Goal: Task Accomplishment & Management: Use online tool/utility

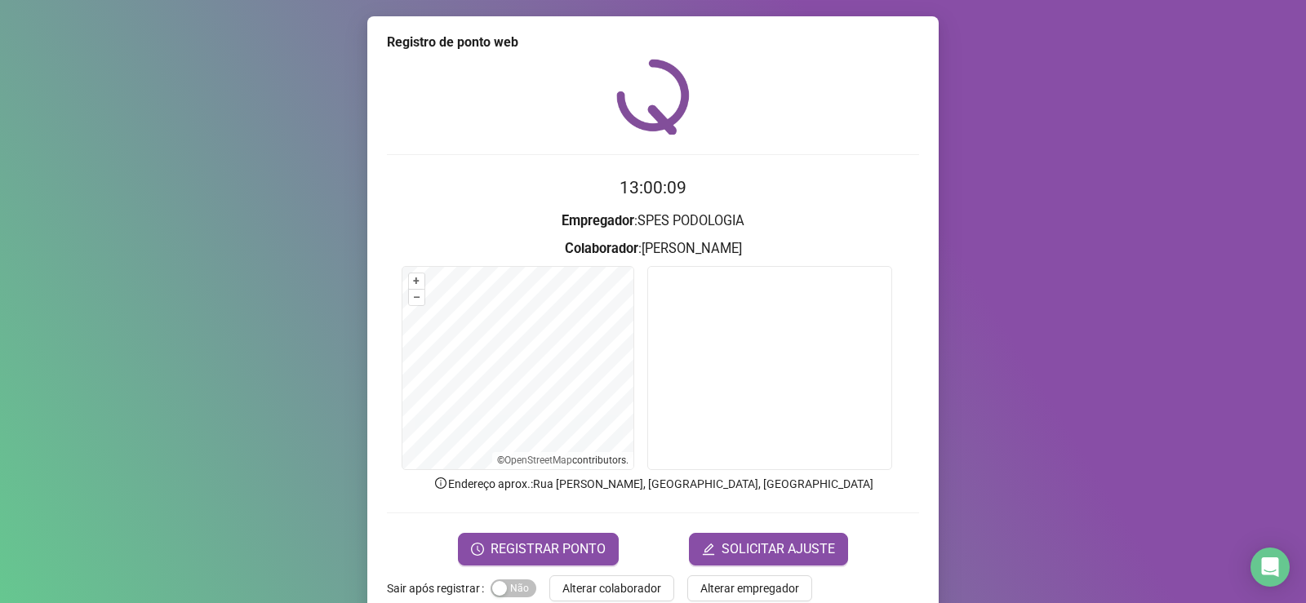
scroll to position [34, 0]
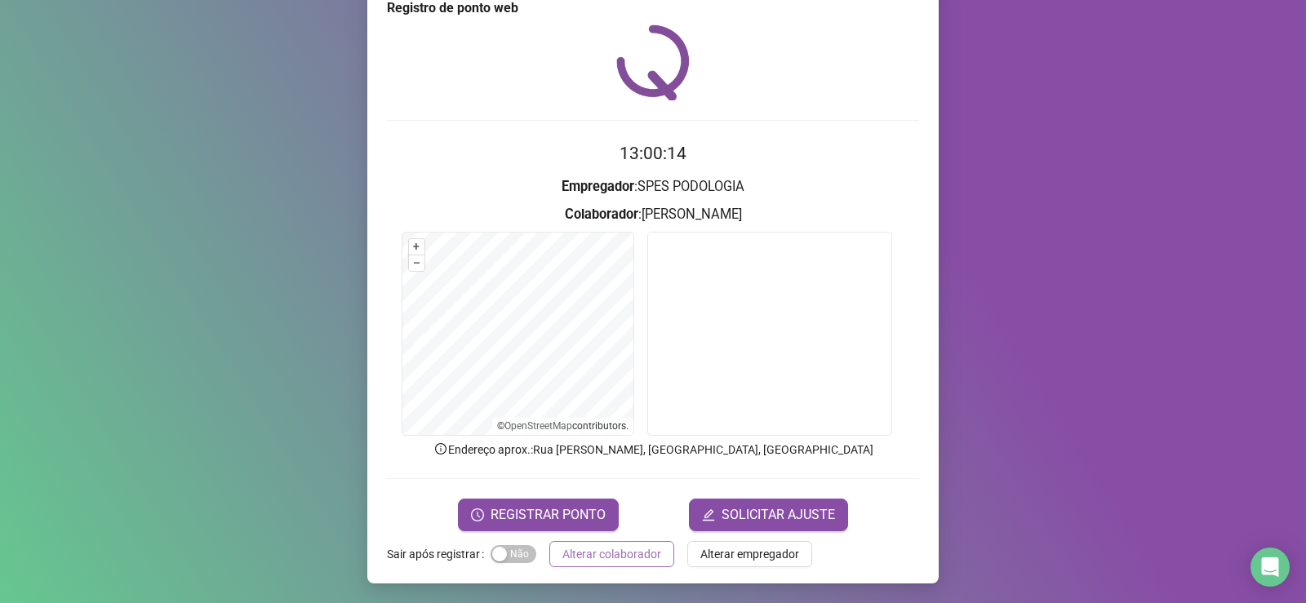
click at [612, 554] on span "Alterar colaborador" at bounding box center [611, 554] width 99 height 18
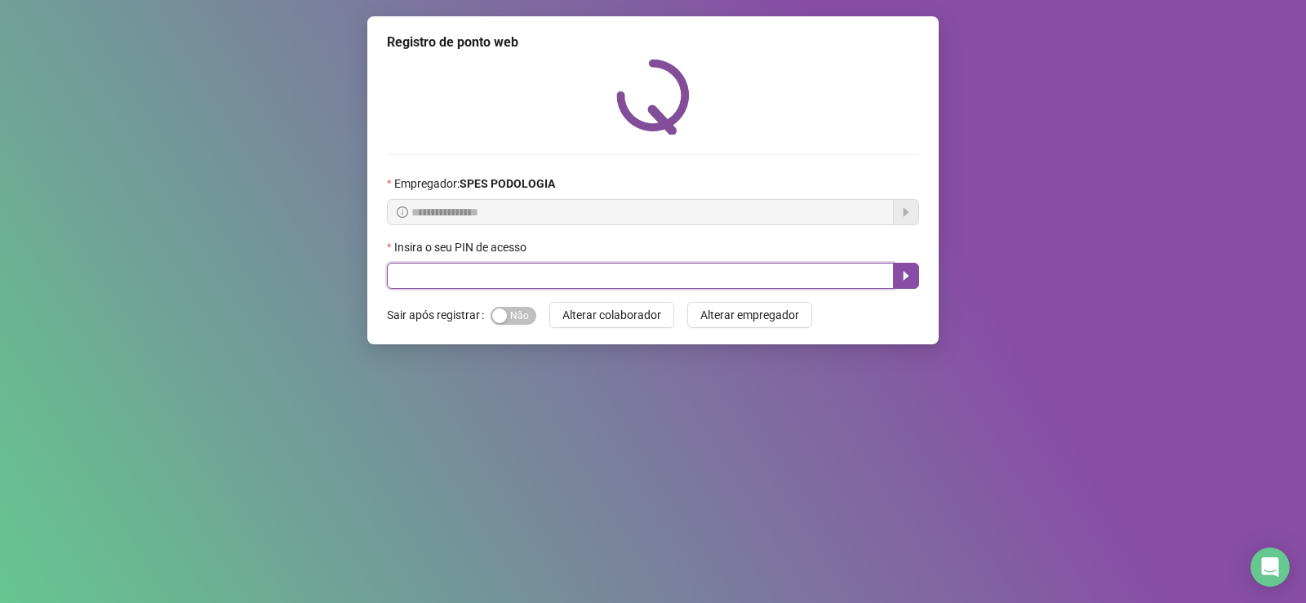
click at [597, 274] on input "text" at bounding box center [640, 276] width 507 height 26
type input "*****"
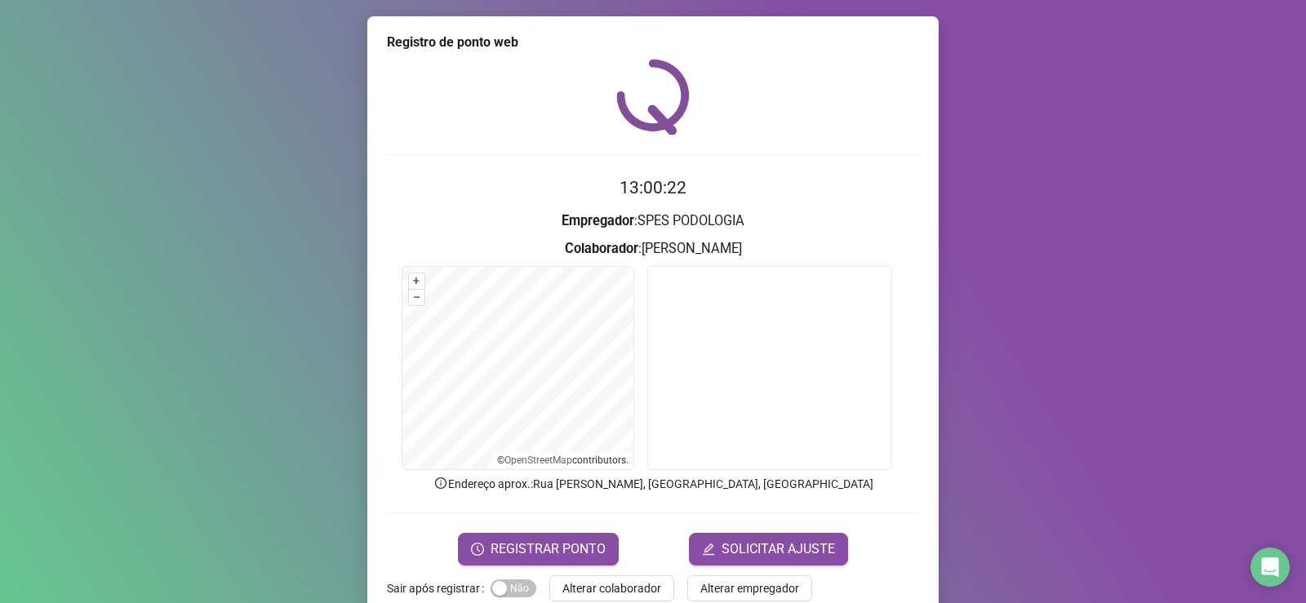
scroll to position [34, 0]
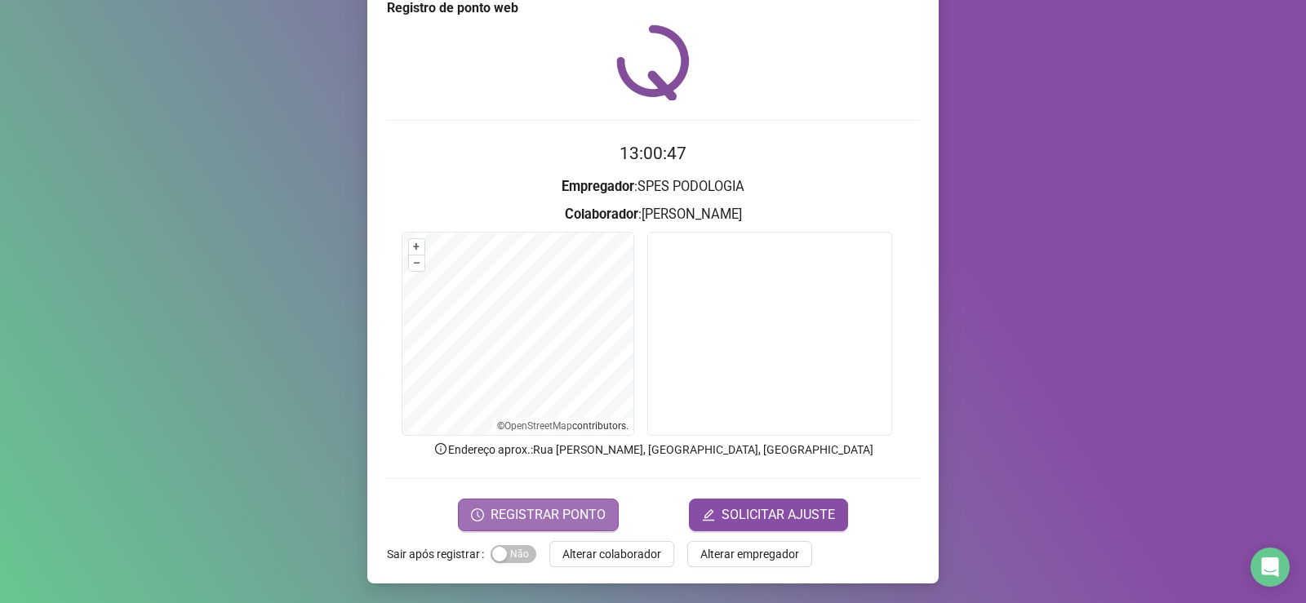
click at [589, 506] on span "REGISTRAR PONTO" at bounding box center [548, 515] width 115 height 20
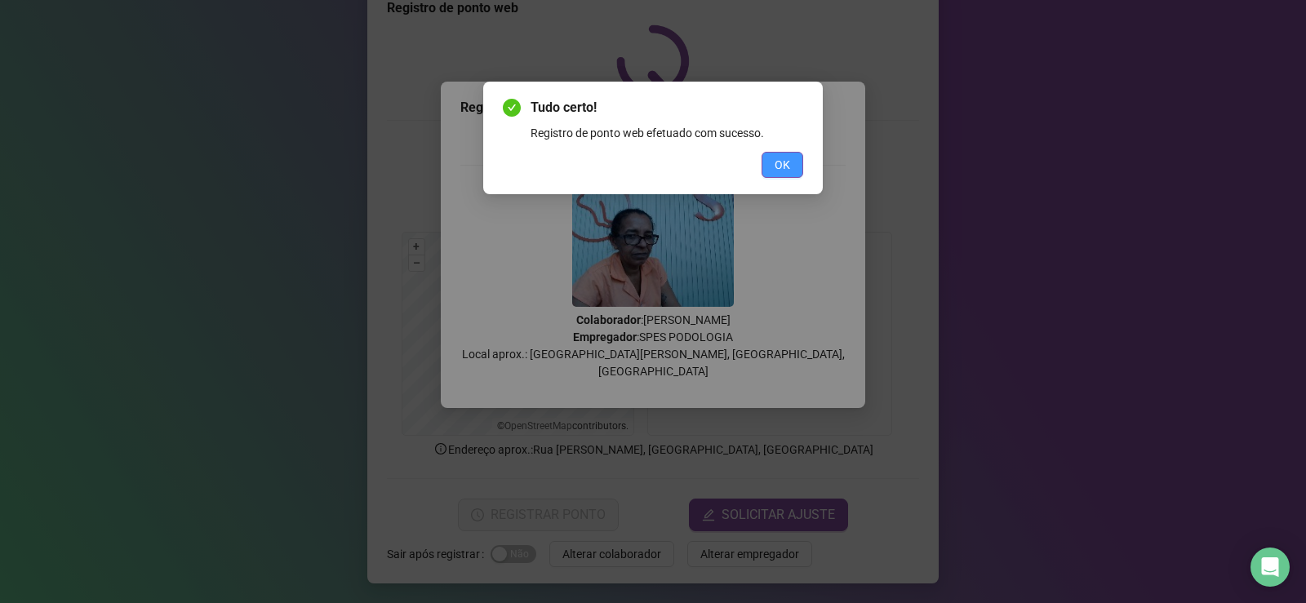
click at [798, 163] on button "OK" at bounding box center [783, 165] width 42 height 26
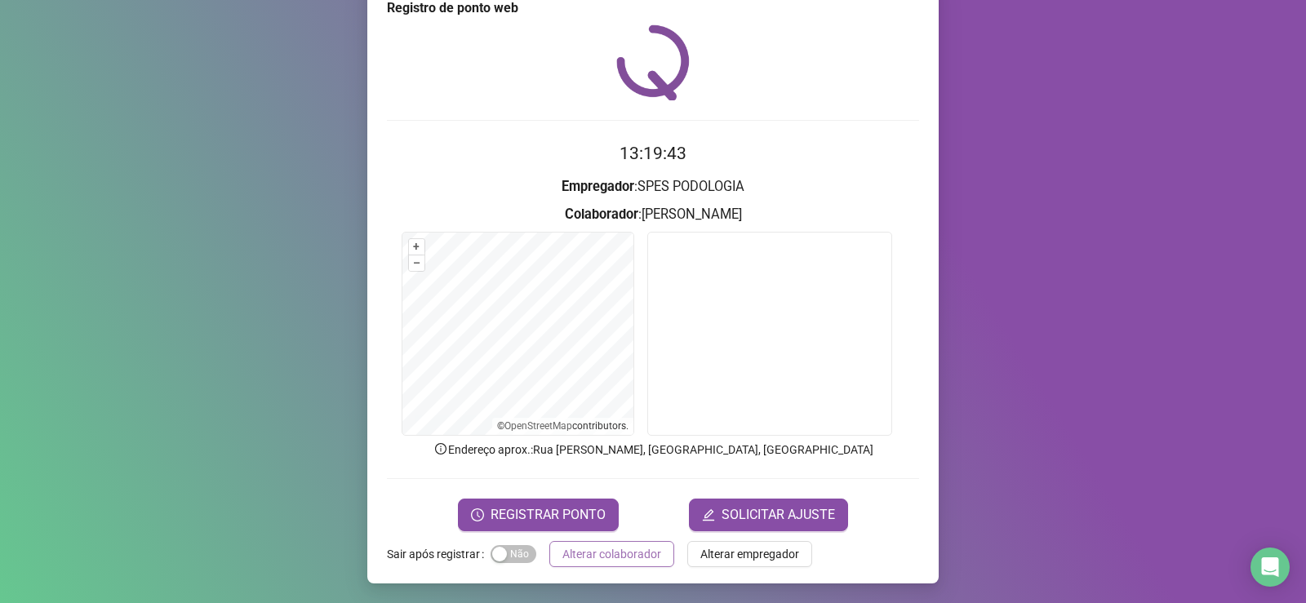
drag, startPoint x: 606, startPoint y: 557, endPoint x: 582, endPoint y: 558, distance: 23.7
click at [602, 557] on span "Alterar colaborador" at bounding box center [611, 554] width 99 height 18
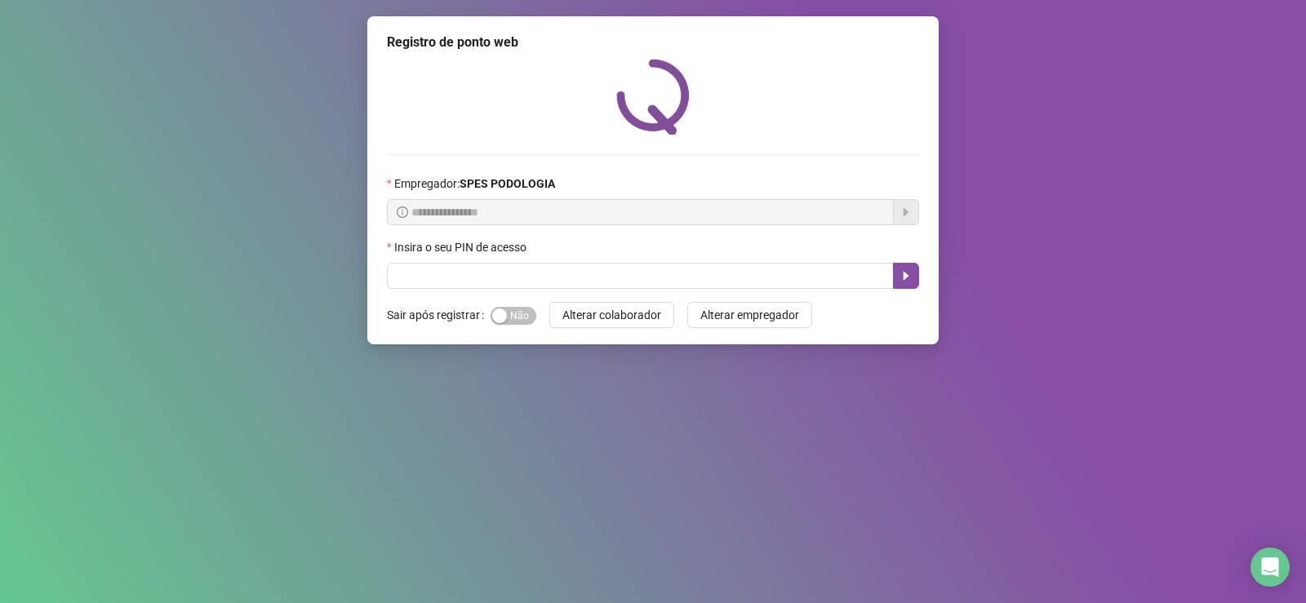
scroll to position [0, 0]
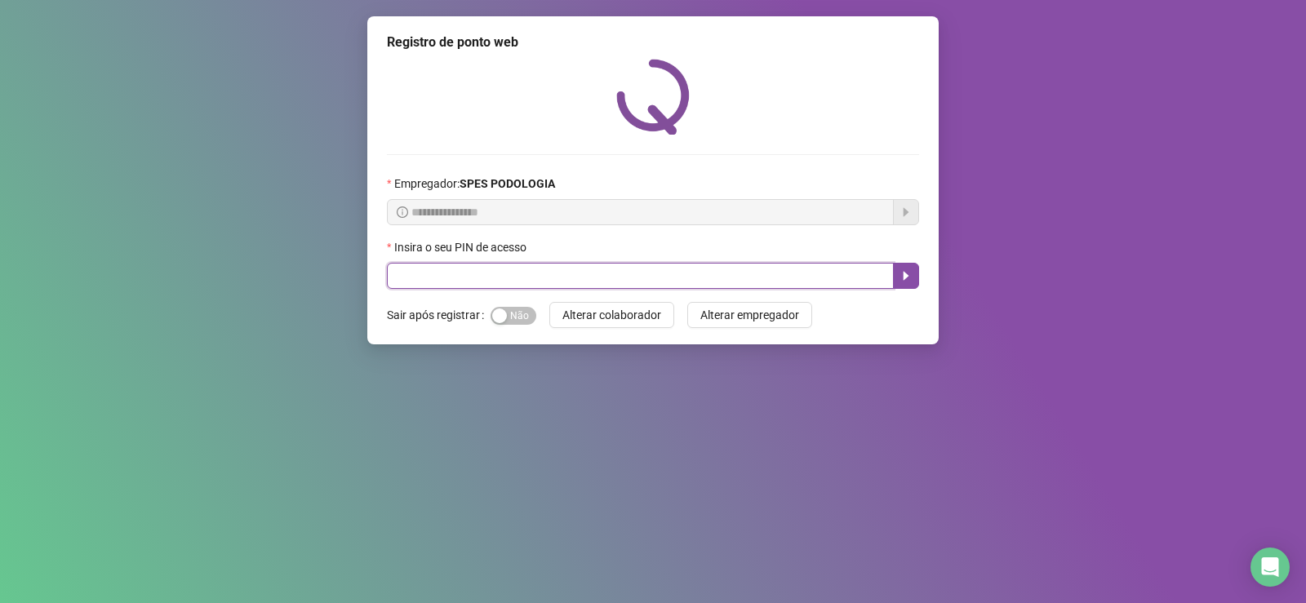
click at [596, 285] on input "text" at bounding box center [640, 276] width 507 height 26
type input "*****"
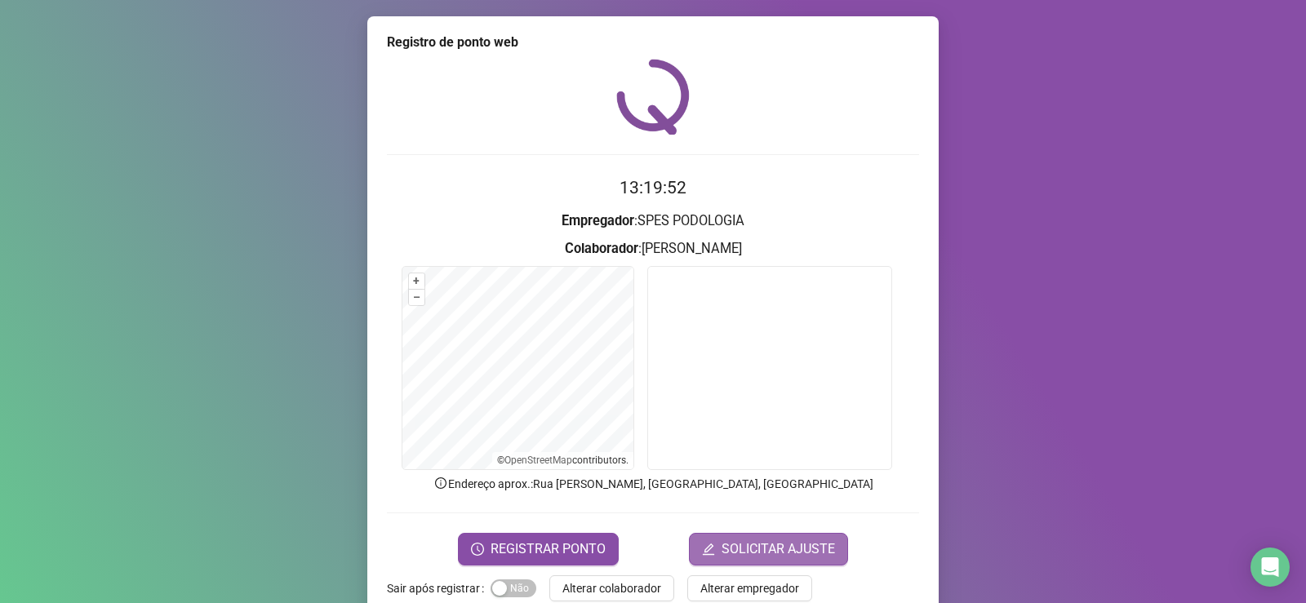
scroll to position [34, 0]
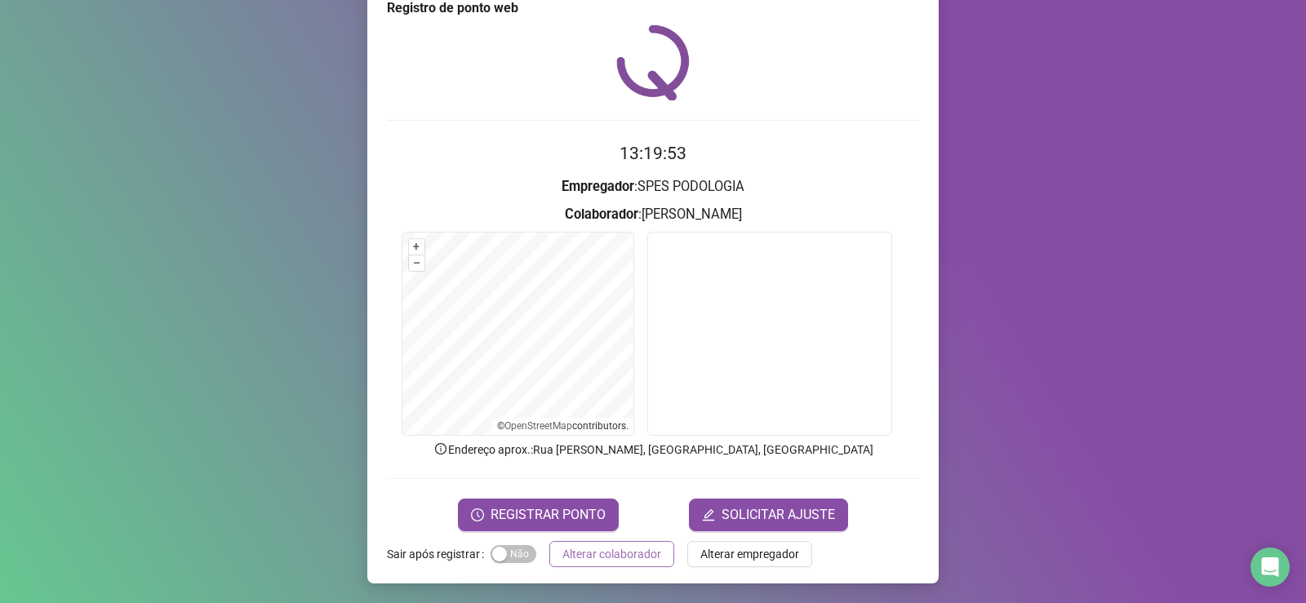
click at [614, 566] on button "Alterar colaborador" at bounding box center [611, 554] width 125 height 26
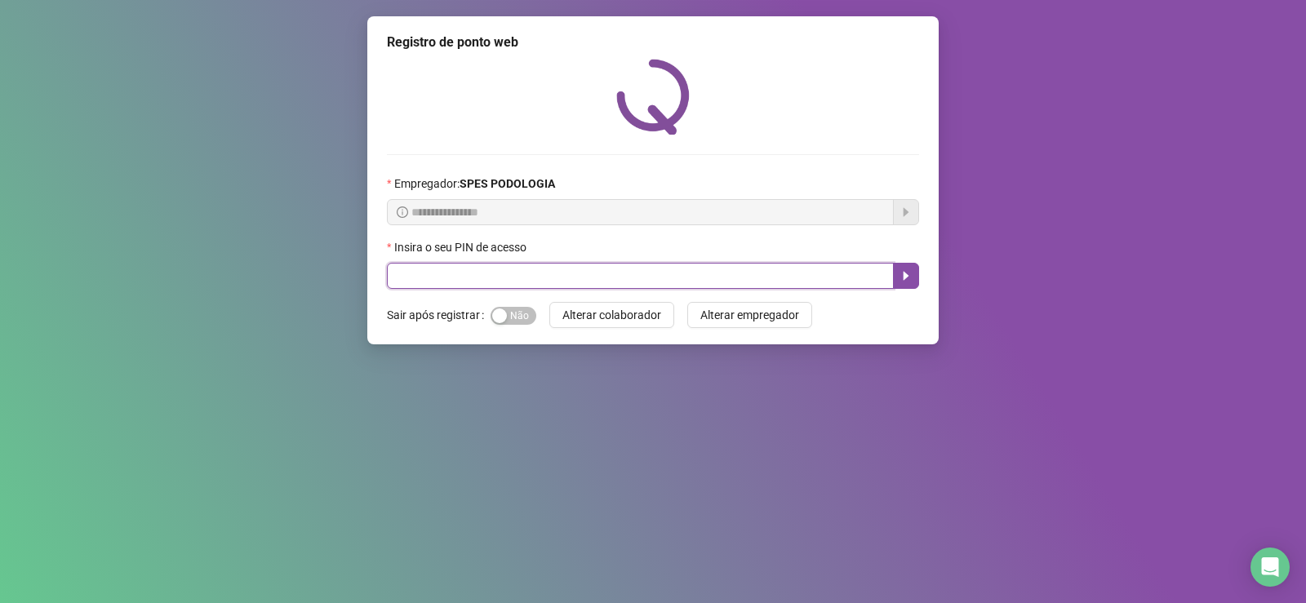
click at [617, 273] on input "text" at bounding box center [640, 276] width 507 height 26
type input "*****"
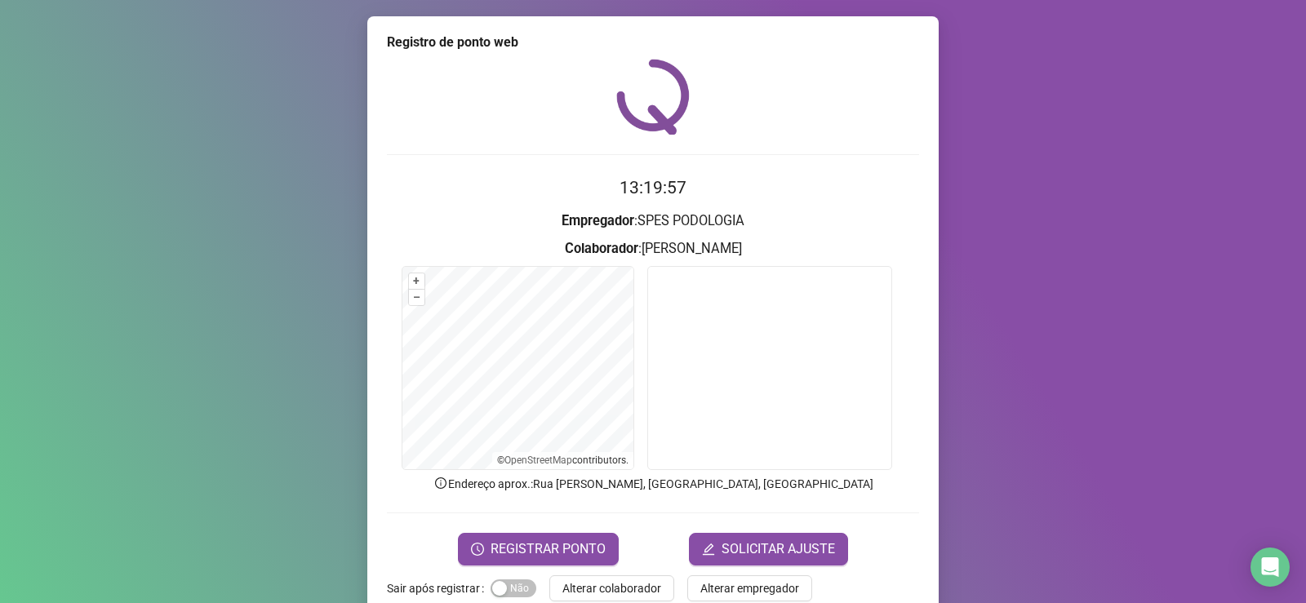
scroll to position [34, 0]
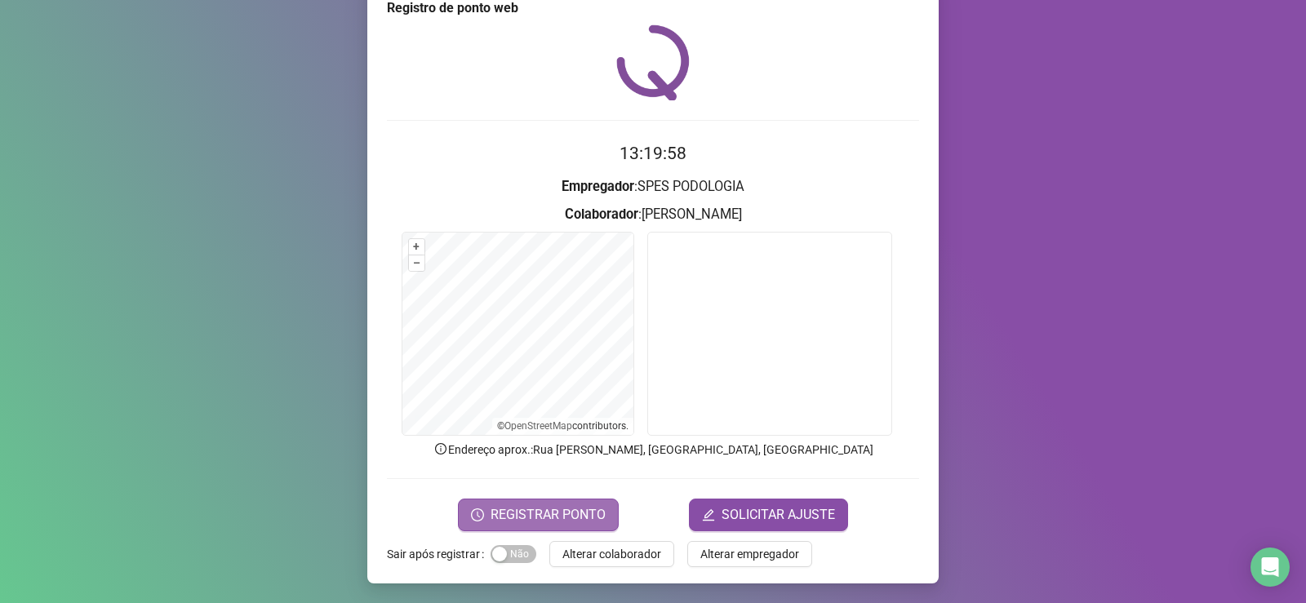
click at [501, 517] on span "REGISTRAR PONTO" at bounding box center [548, 515] width 115 height 20
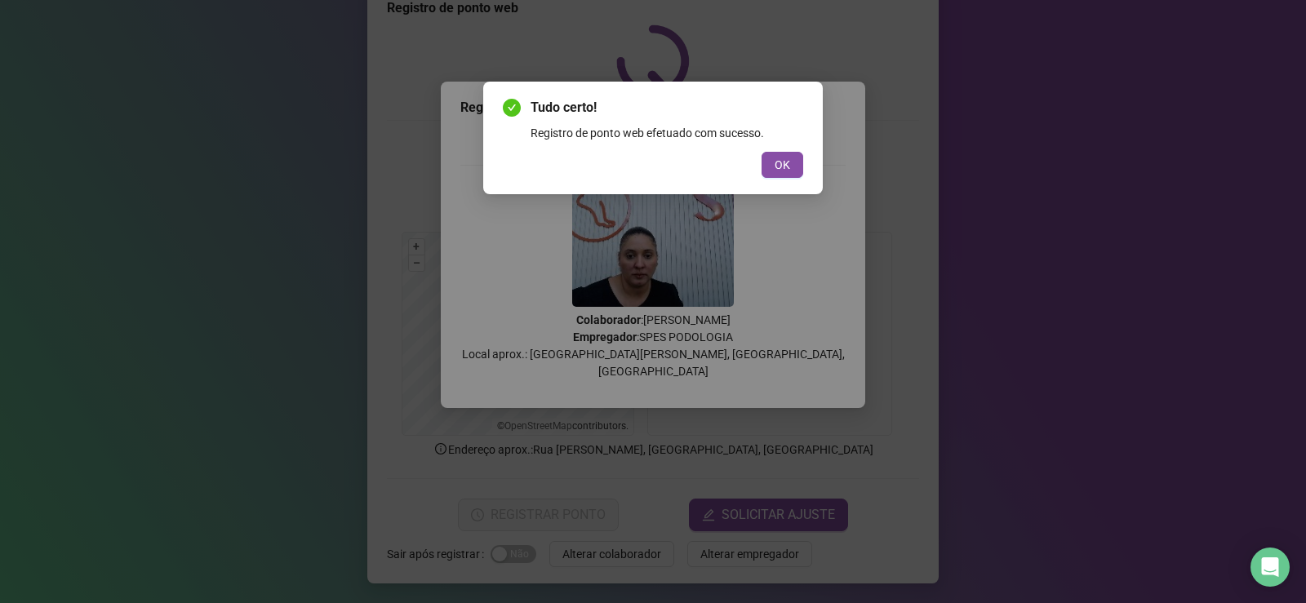
drag, startPoint x: 794, startPoint y: 169, endPoint x: 751, endPoint y: 208, distance: 57.8
click at [788, 170] on button "OK" at bounding box center [783, 165] width 42 height 26
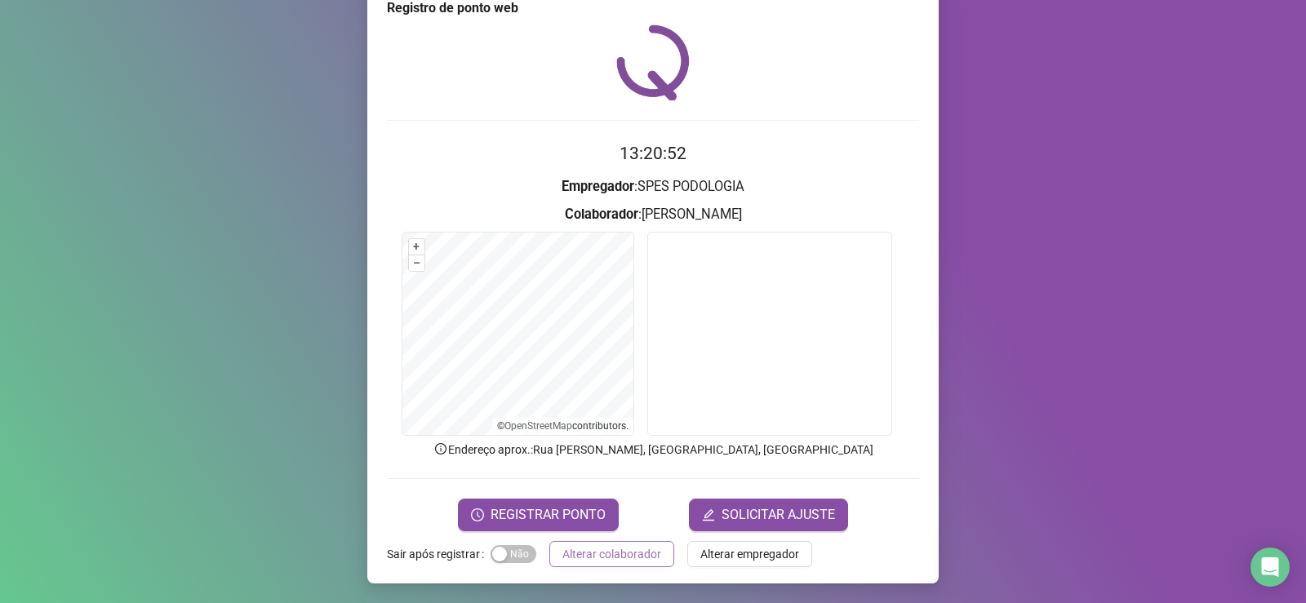
click at [598, 563] on button "Alterar colaborador" at bounding box center [611, 554] width 125 height 26
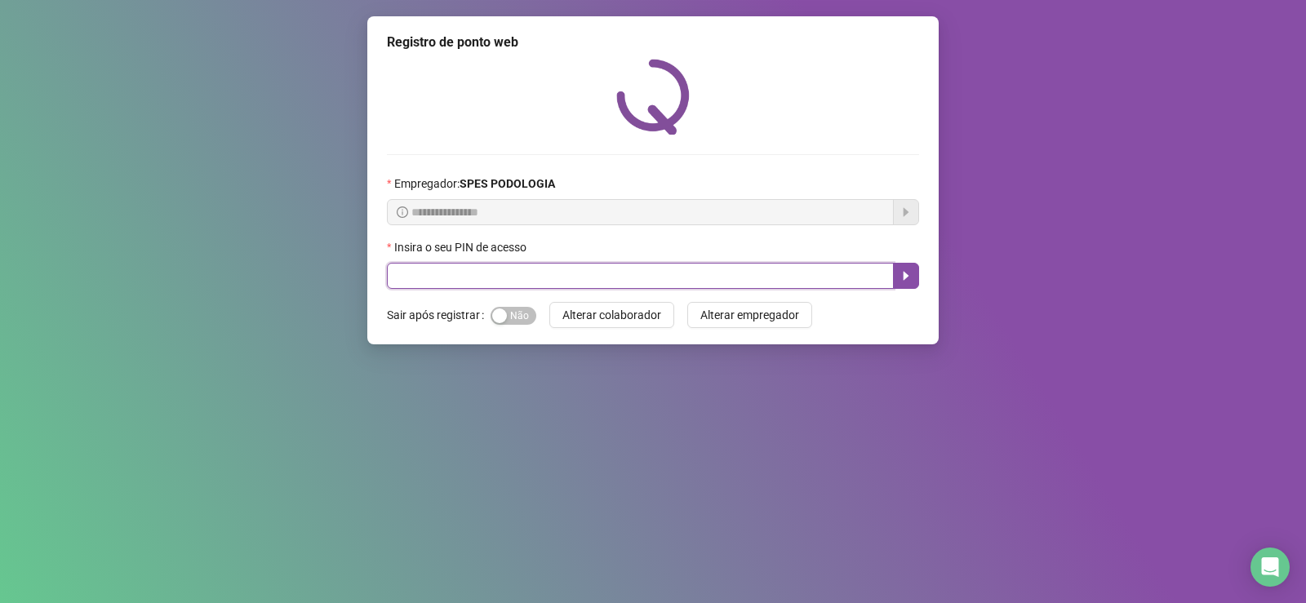
click at [580, 274] on input "text" at bounding box center [640, 276] width 507 height 26
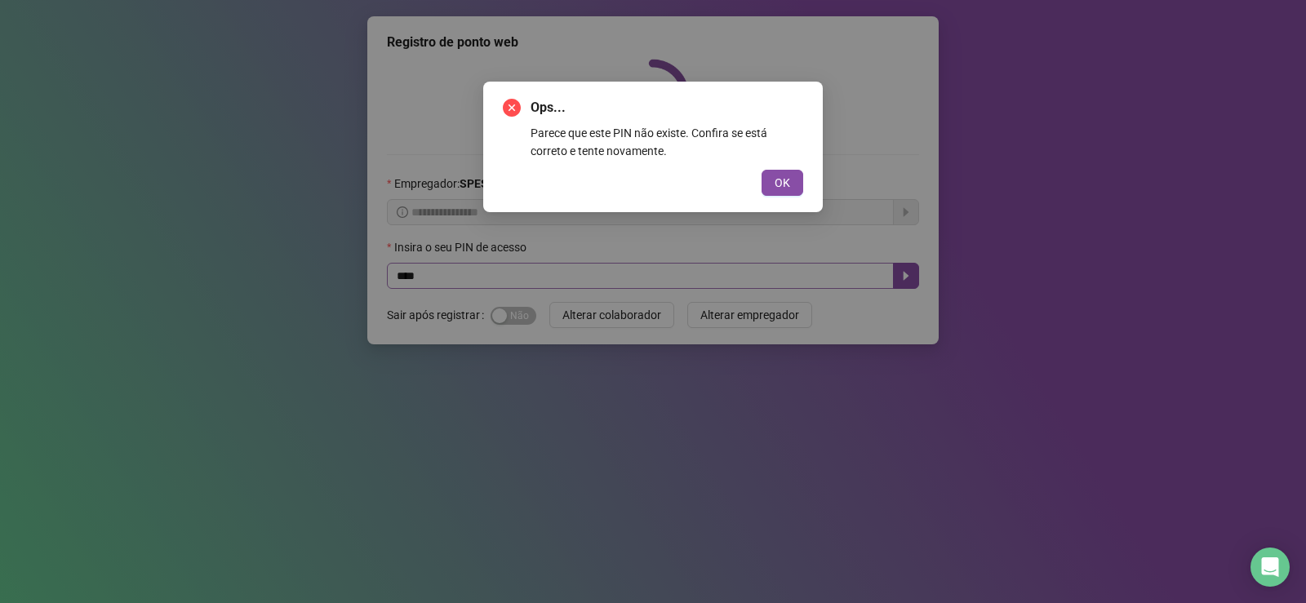
click at [585, 273] on div "Ops... Parece que este PIN não existe. Confira se está correto e tente novament…" at bounding box center [653, 301] width 1306 height 603
click at [585, 276] on div "Ops... Parece que este PIN não existe. Confira se está correto e tente novament…" at bounding box center [653, 301] width 1306 height 603
click at [778, 176] on span "OK" at bounding box center [783, 183] width 16 height 18
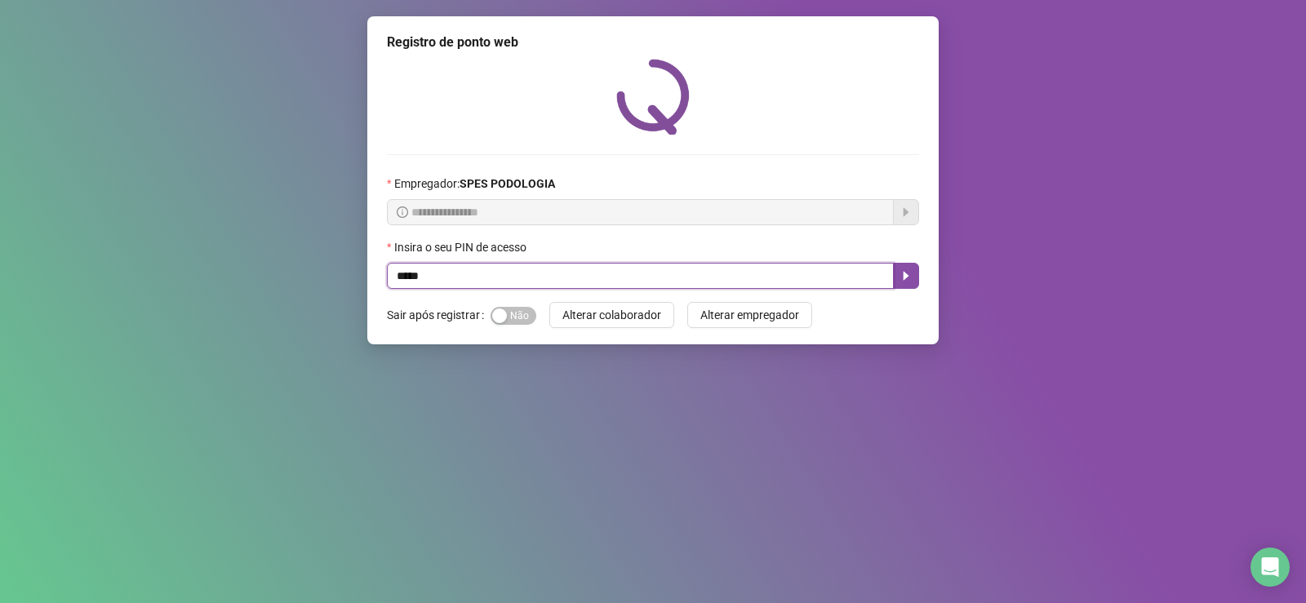
type input "*****"
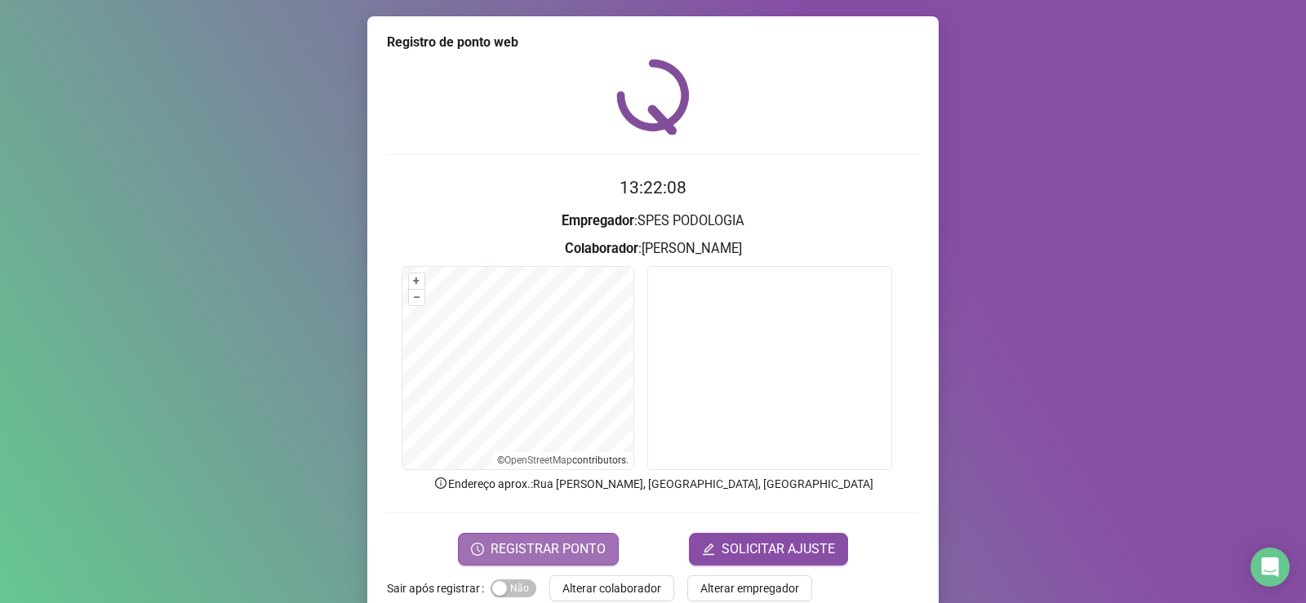
click at [569, 550] on span "REGISTRAR PONTO" at bounding box center [548, 550] width 115 height 20
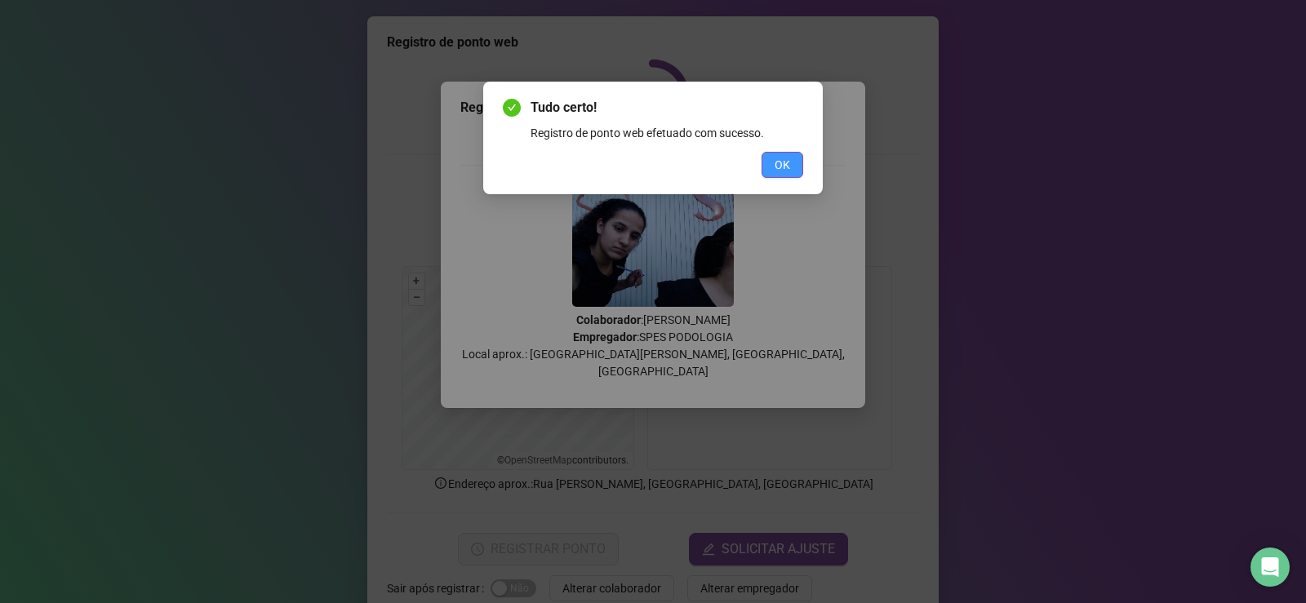
click at [767, 176] on button "OK" at bounding box center [783, 165] width 42 height 26
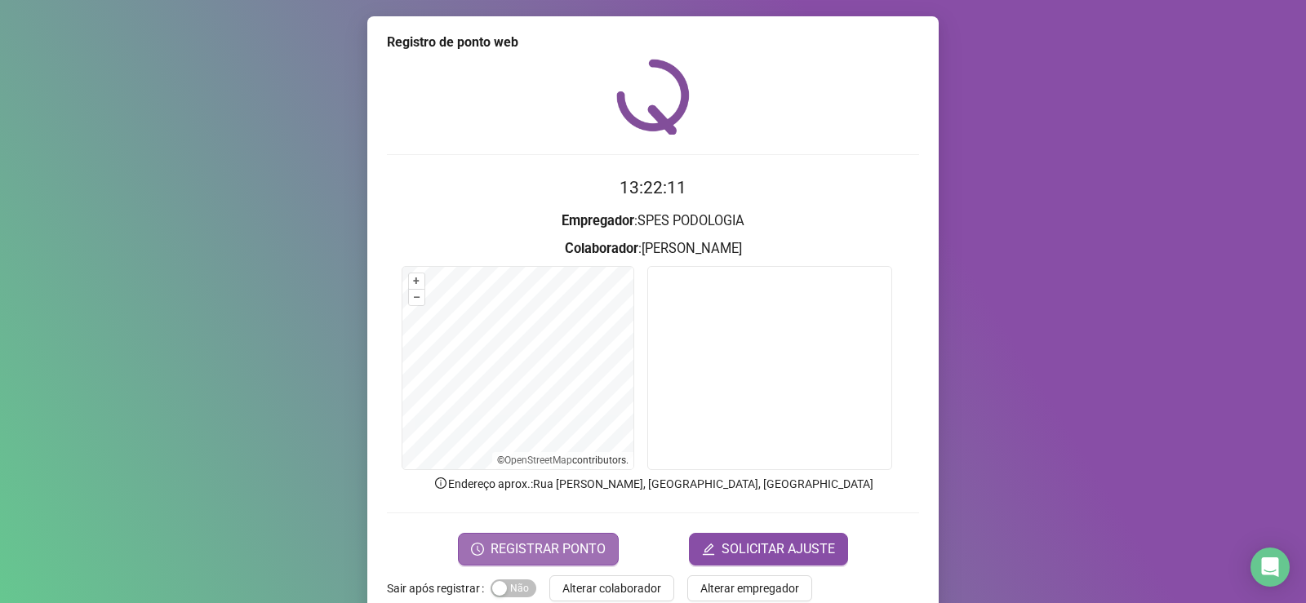
drag, startPoint x: 573, startPoint y: 583, endPoint x: 579, endPoint y: 554, distance: 29.9
click at [569, 570] on div "Registro de ponto web 13:22:11 Empregador : SPES PODOLOGIA Colaborador : [PERSO…" at bounding box center [652, 317] width 571 height 602
click at [629, 581] on span "Alterar colaborador" at bounding box center [611, 589] width 99 height 18
